Goal: Task Accomplishment & Management: Use online tool/utility

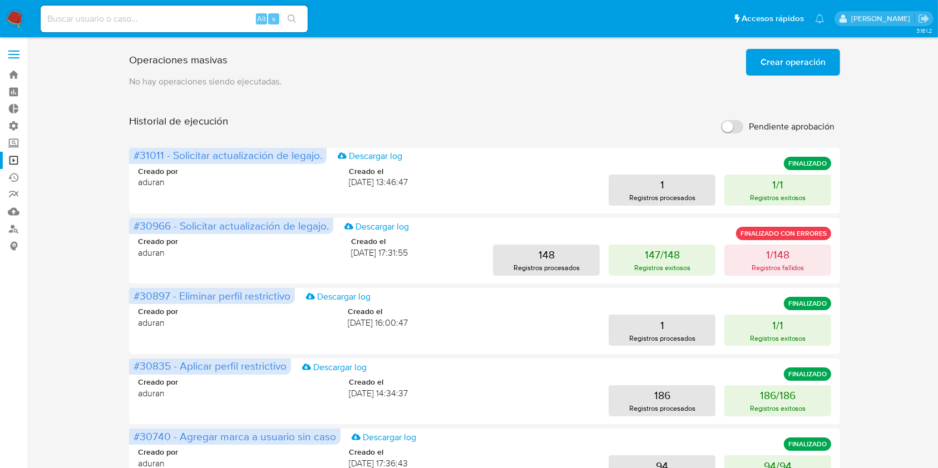
click at [780, 69] on span "Crear operación" at bounding box center [792, 62] width 65 height 24
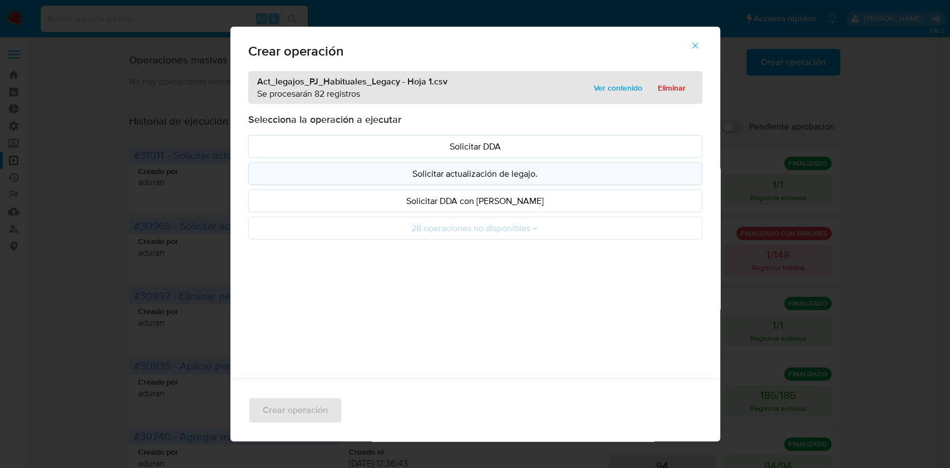
click at [498, 178] on p "Solicitar actualización de legajo." at bounding box center [475, 173] width 435 height 13
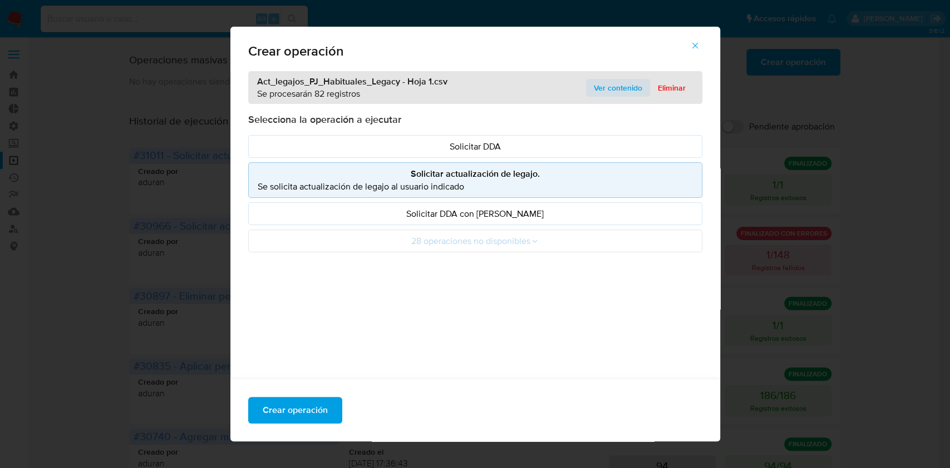
click at [608, 87] on span "Ver contenido" at bounding box center [618, 88] width 48 height 16
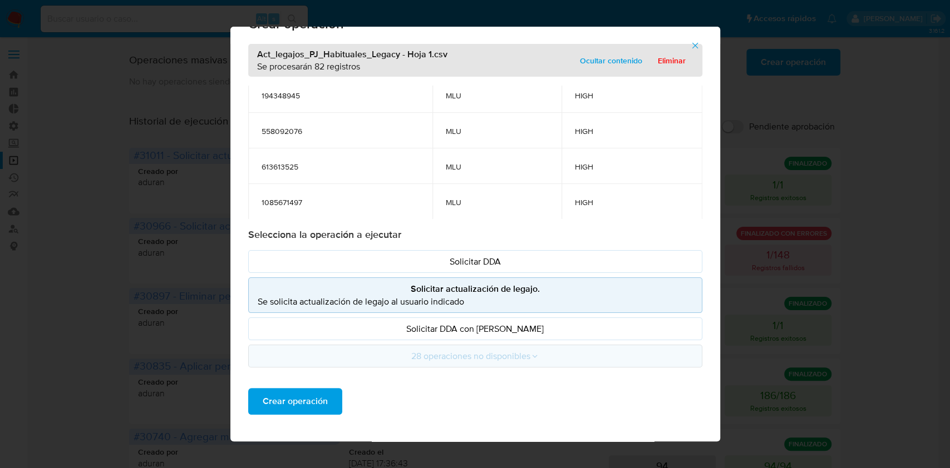
scroll to position [31, 0]
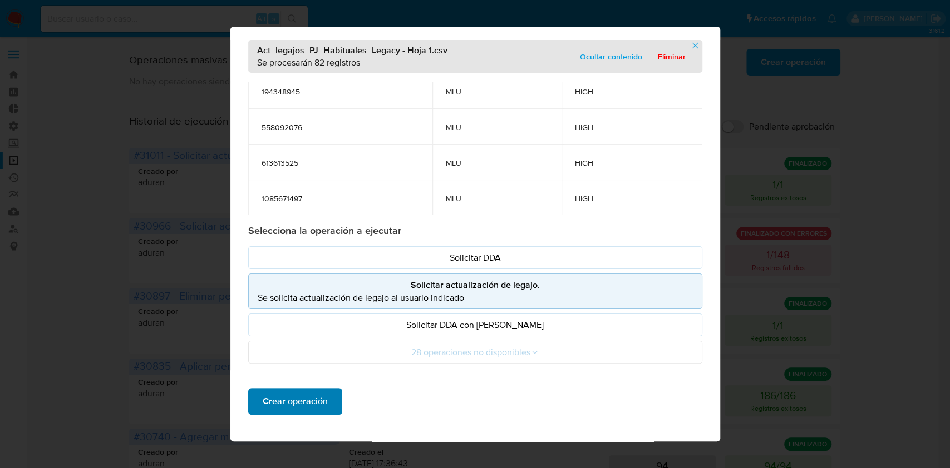
click at [275, 390] on span "Crear operación" at bounding box center [295, 401] width 65 height 24
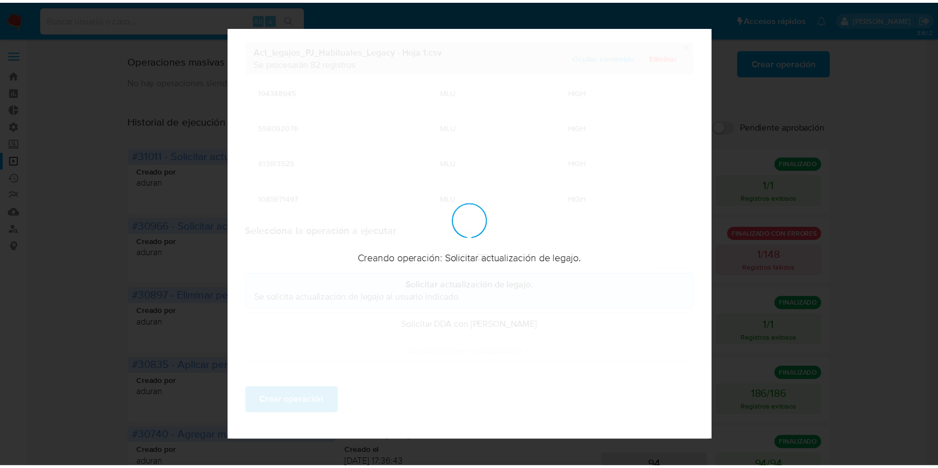
scroll to position [0, 0]
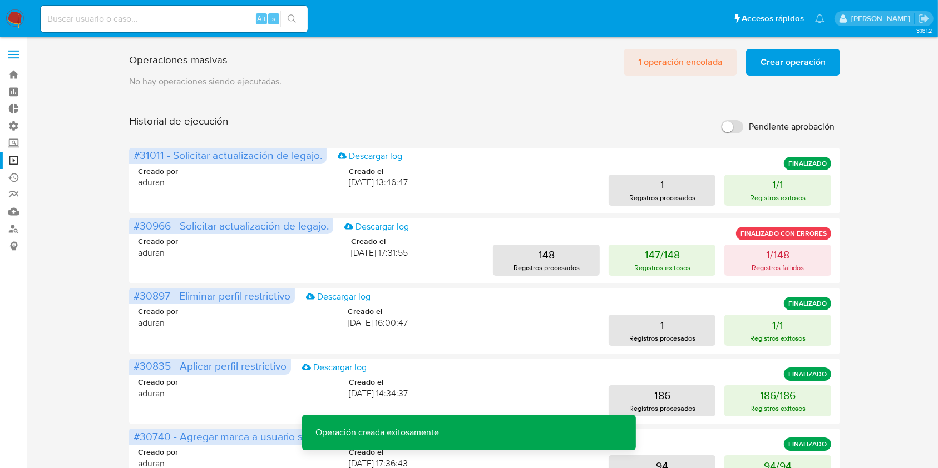
click at [668, 70] on span "1 operación encolada" at bounding box center [680, 62] width 85 height 24
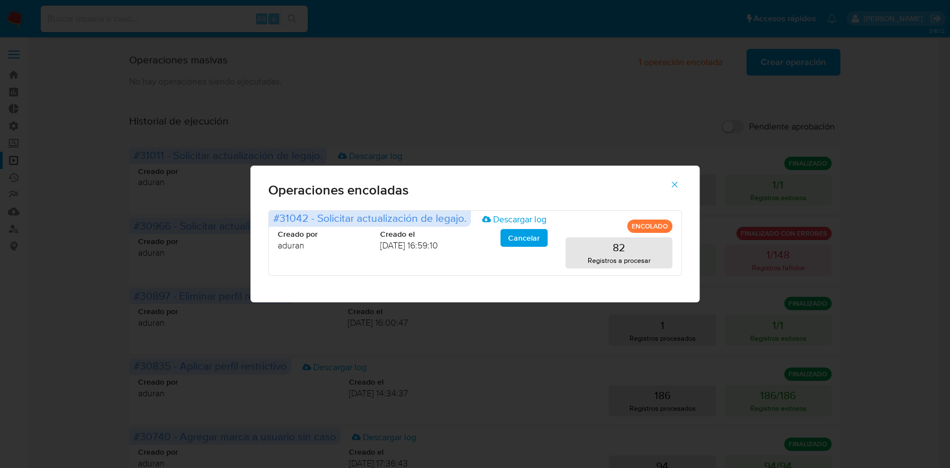
drag, startPoint x: 890, startPoint y: 295, endPoint x: 847, endPoint y: 284, distance: 44.3
click at [890, 295] on div "Operaciones encoladas #31042 - Solicitar actualización de legajo. Descargar log…" at bounding box center [475, 234] width 950 height 468
click at [668, 190] on button "button" at bounding box center [674, 184] width 39 height 27
click at [673, 188] on button "1 Registros procesados" at bounding box center [662, 190] width 107 height 31
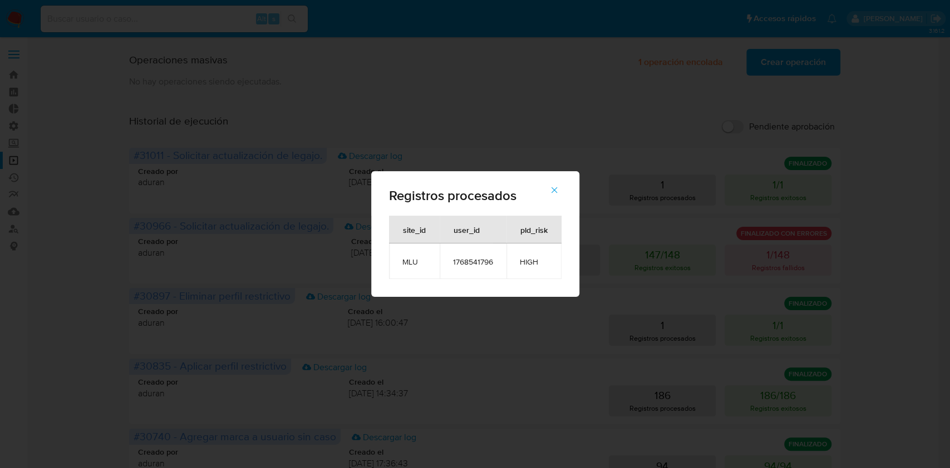
click at [570, 94] on div "Registros procesados site_id user_id pld_risk MLU 1768541796 HIGH" at bounding box center [475, 234] width 950 height 468
click at [460, 149] on div "Registros procesados site_id user_id pld_risk MLU 1768541796 HIGH" at bounding box center [475, 234] width 950 height 468
click at [542, 194] on button "button" at bounding box center [554, 190] width 39 height 27
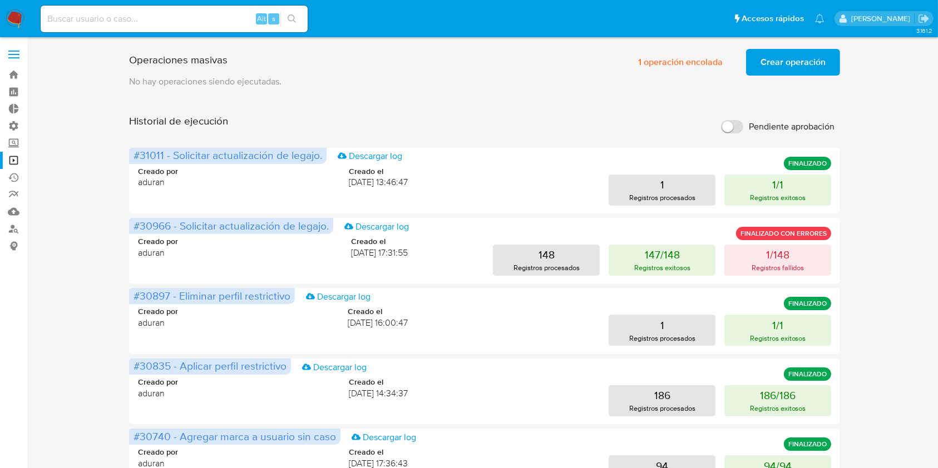
click at [873, 319] on div "Operaciones masivas 1 operación encolada Crear operación Sólo puede haber hasta…" at bounding box center [484, 464] width 889 height 838
